Goal: Information Seeking & Learning: Find contact information

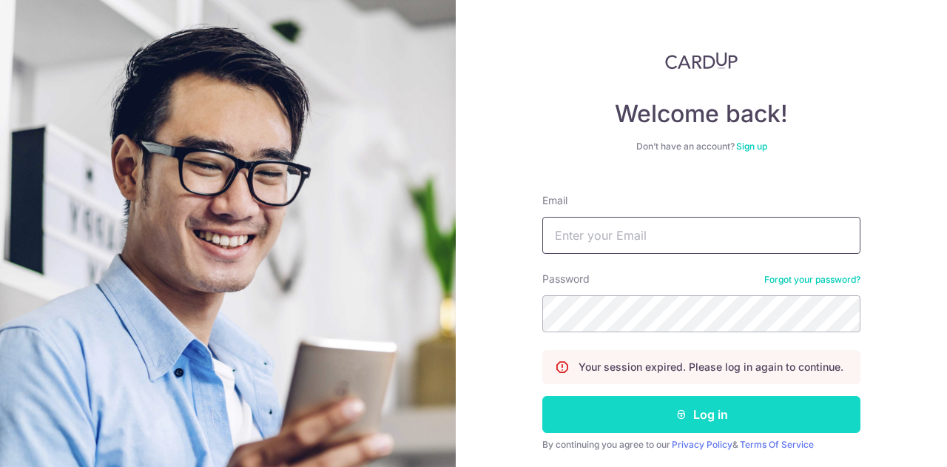
type input "[EMAIL_ADDRESS][DOMAIN_NAME]"
click at [623, 411] on button "Log in" at bounding box center [701, 414] width 318 height 37
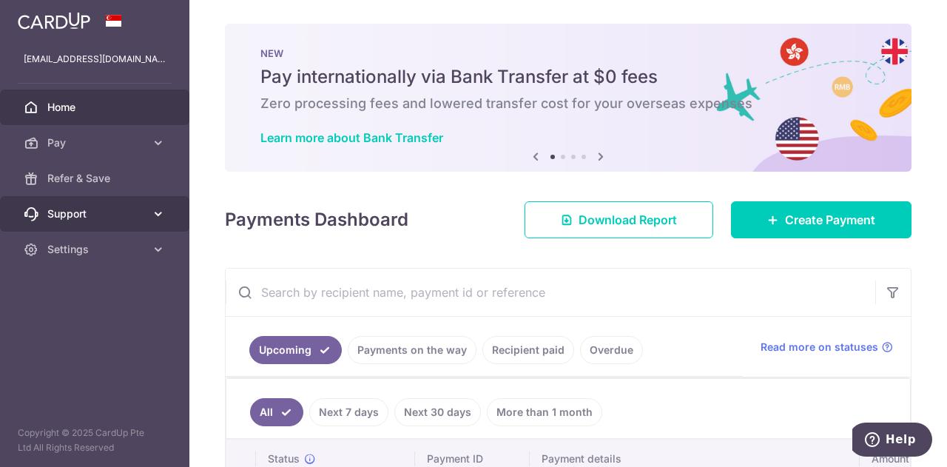
click at [105, 211] on span "Support" at bounding box center [96, 213] width 98 height 15
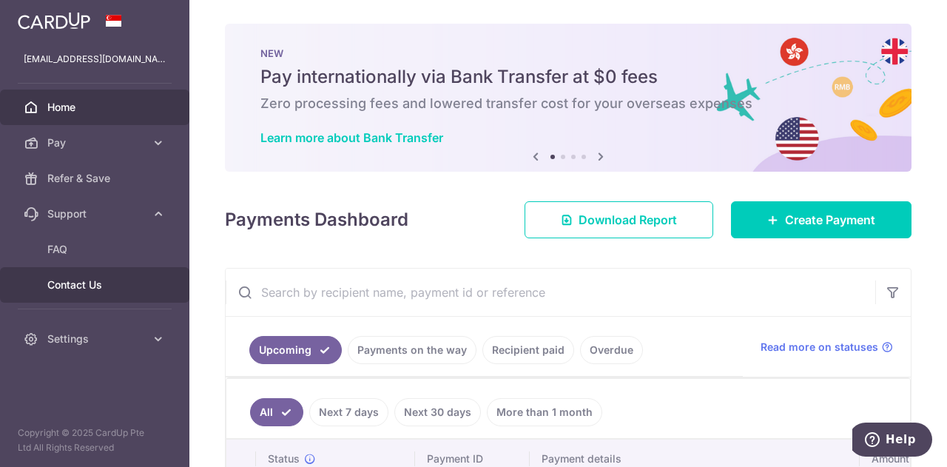
click at [86, 286] on span "Contact Us" at bounding box center [96, 285] width 98 height 15
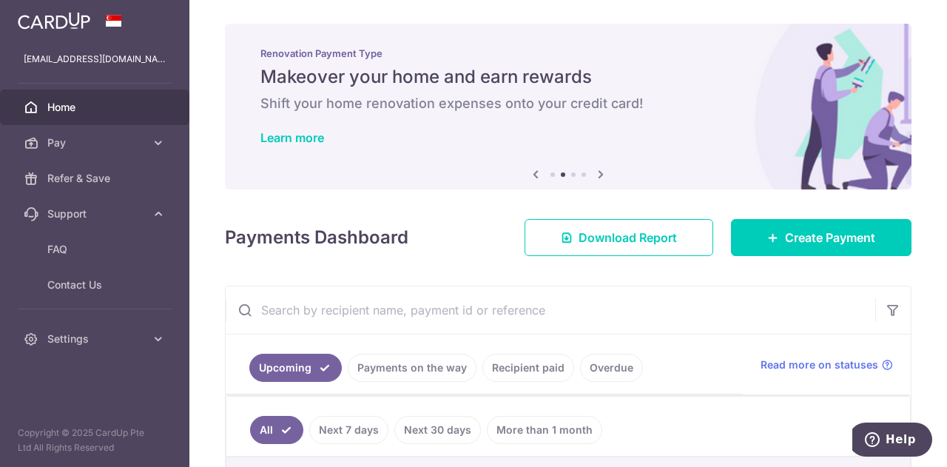
scroll to position [167, 0]
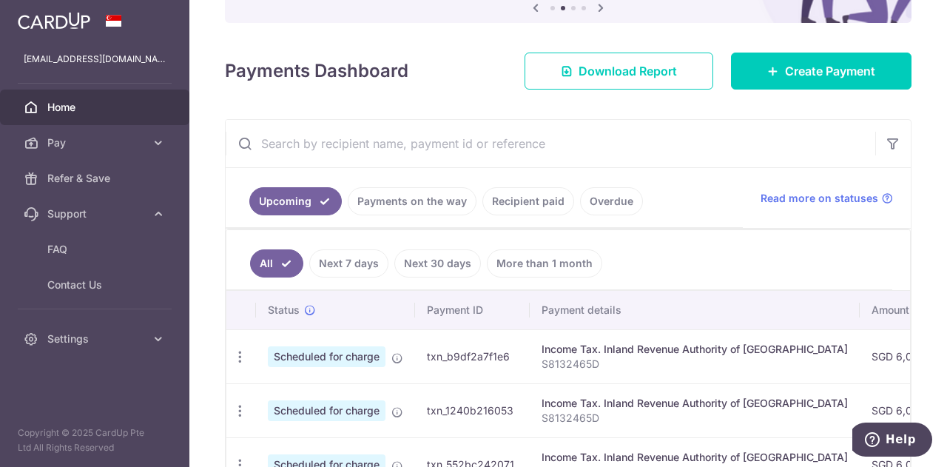
click at [515, 204] on link "Recipient paid" at bounding box center [529, 201] width 92 height 28
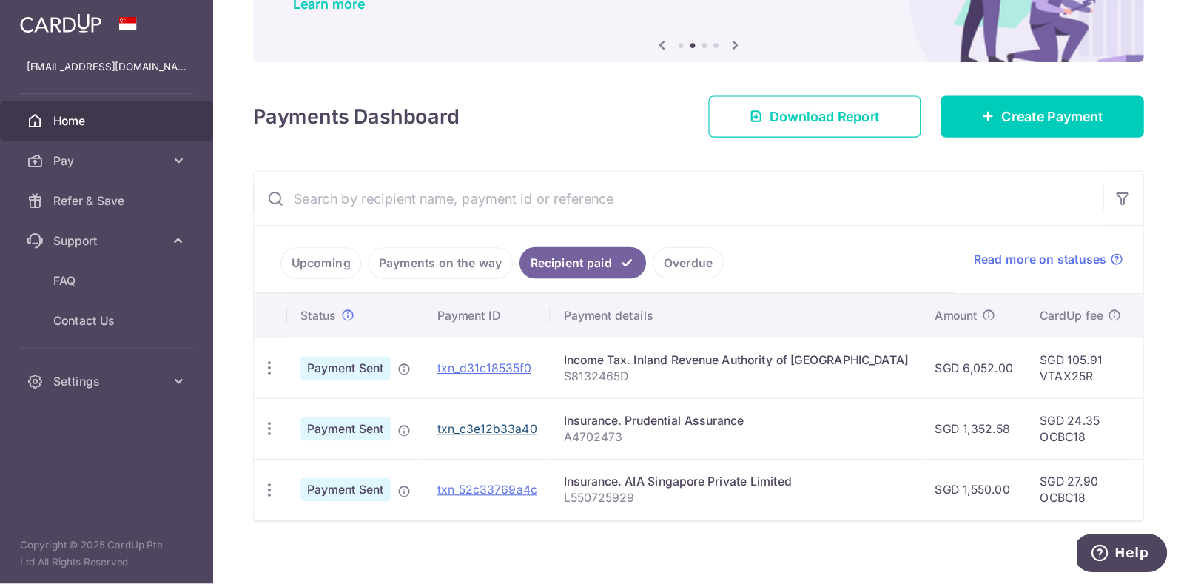
scroll to position [71, 0]
